Goal: Entertainment & Leisure: Consume media (video, audio)

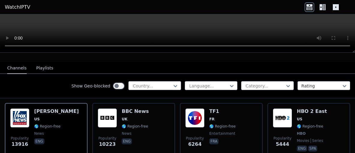
scroll to position [52, 0]
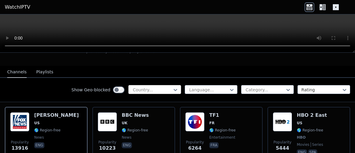
click at [172, 87] on div at bounding box center [152, 90] width 40 height 6
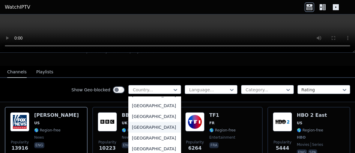
scroll to position [1864, 0]
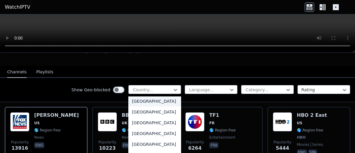
click at [157, 96] on div "South Africa" at bounding box center [154, 101] width 53 height 11
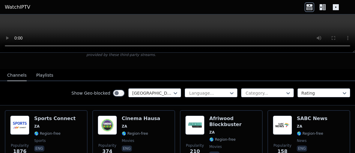
scroll to position [50, 0]
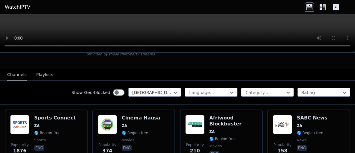
click at [47, 69] on button "Playlists" at bounding box center [44, 74] width 17 height 11
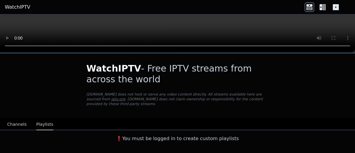
click at [15, 119] on button "Channels" at bounding box center [16, 124] width 19 height 11
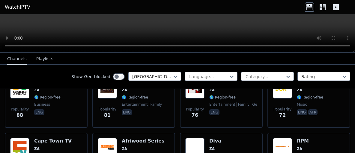
scroll to position [131, 0]
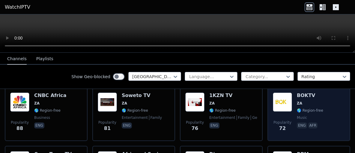
click at [306, 93] on h6 "BOKTV" at bounding box center [310, 96] width 26 height 6
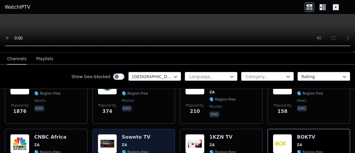
scroll to position [0, 0]
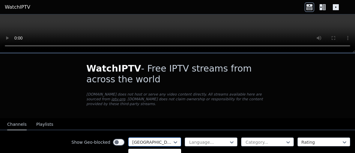
click at [172, 139] on div at bounding box center [152, 142] width 40 height 6
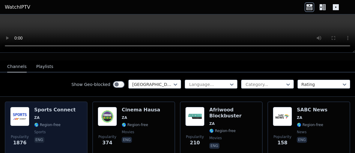
click at [55, 107] on h6 "Sports Connect" at bounding box center [54, 110] width 41 height 6
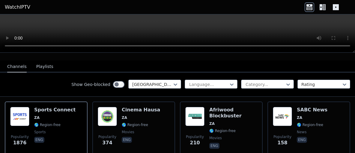
click at [16, 9] on link "WatchIPTV" at bounding box center [17, 7] width 25 height 7
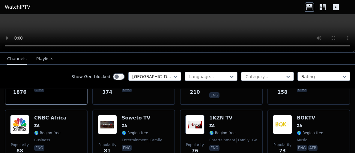
scroll to position [0, 0]
